Goal: Task Accomplishment & Management: Complete application form

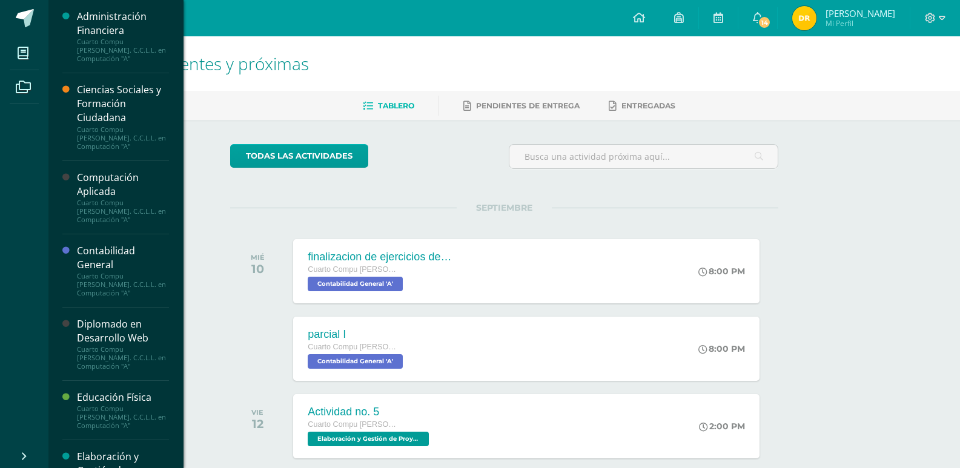
click at [127, 197] on div "Computación Aplicada" at bounding box center [123, 185] width 92 height 28
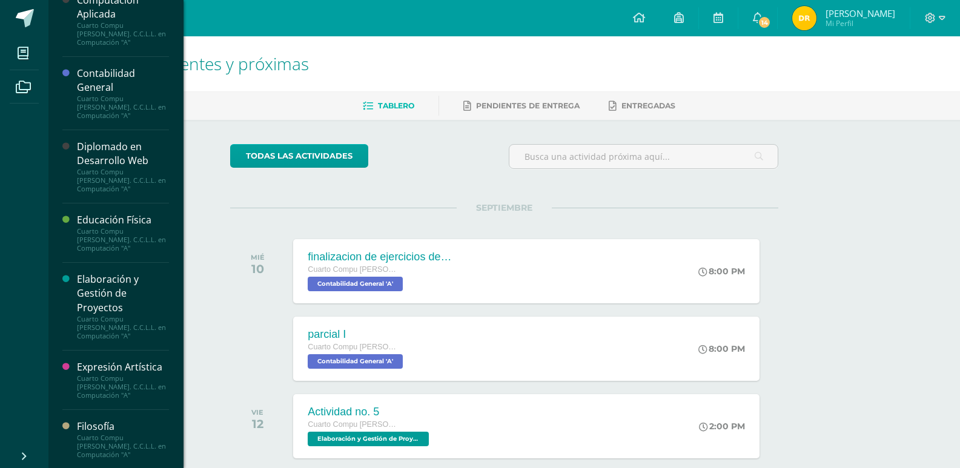
scroll to position [182, 0]
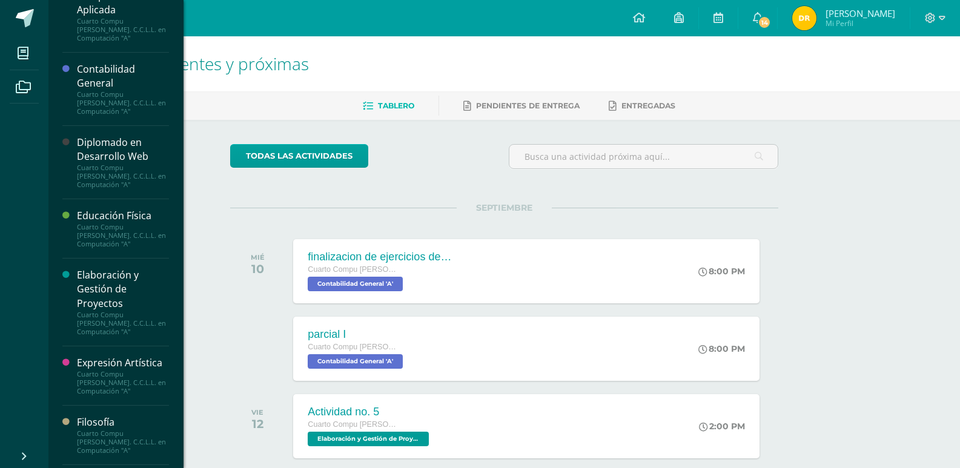
click at [123, 153] on div "Diplomado en Desarrollo Web" at bounding box center [123, 150] width 92 height 28
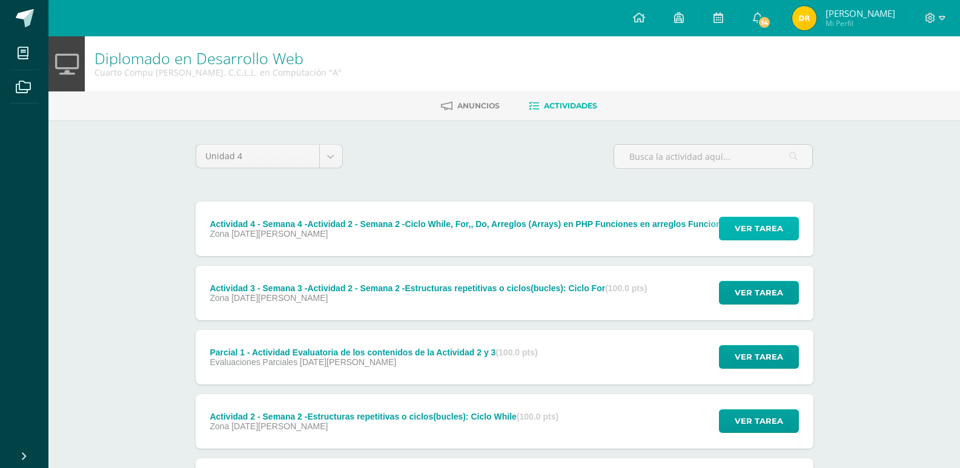
click at [769, 229] on span "Ver tarea" at bounding box center [759, 228] width 48 height 22
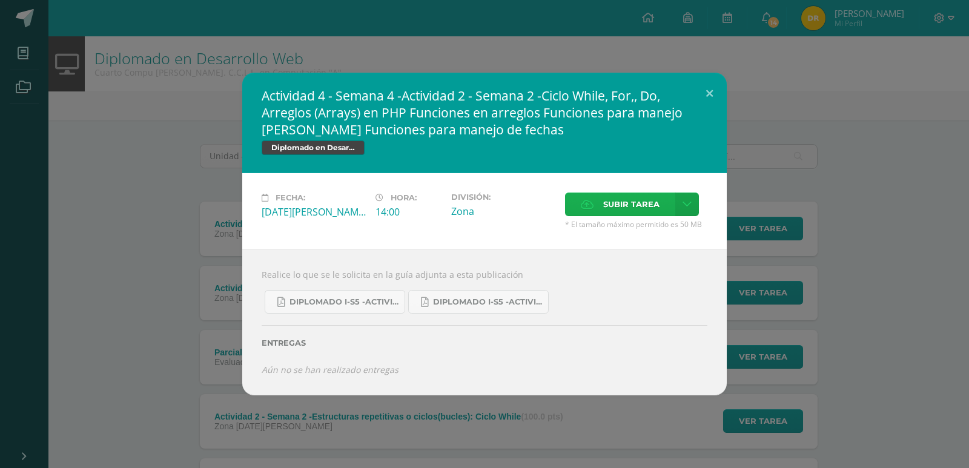
click at [664, 204] on label "Subir tarea" at bounding box center [620, 205] width 110 height 24
click at [0, 0] on input "Subir tarea" at bounding box center [0, 0] width 0 height 0
